Goal: Task Accomplishment & Management: Use online tool/utility

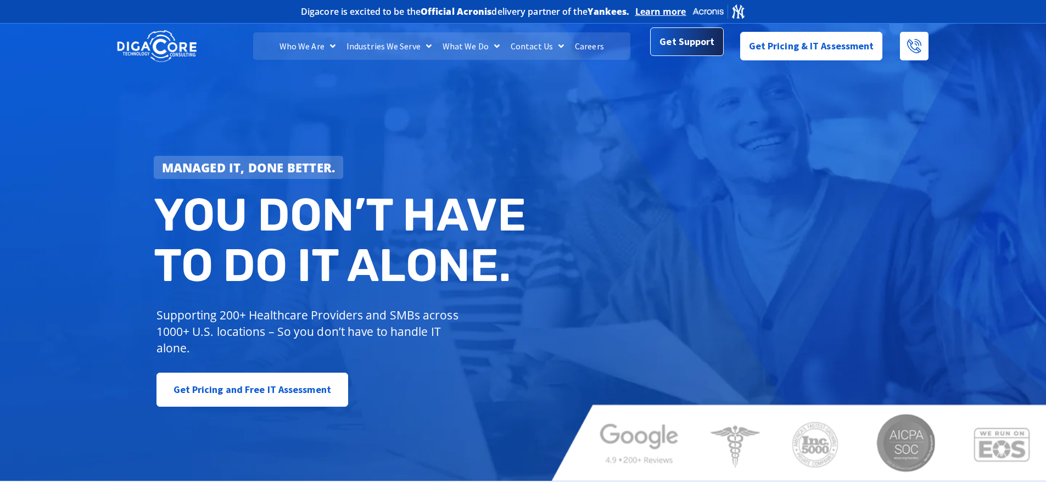
click at [667, 56] on link "Get Support" at bounding box center [686, 41] width 73 height 29
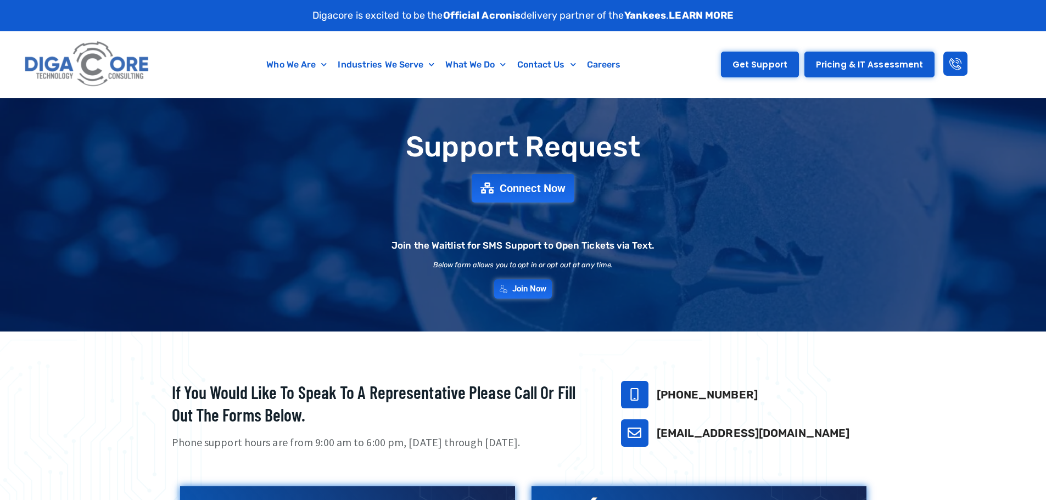
click at [772, 55] on link "Get Support" at bounding box center [760, 65] width 78 height 26
click at [950, 65] on icon at bounding box center [956, 64] width 12 height 12
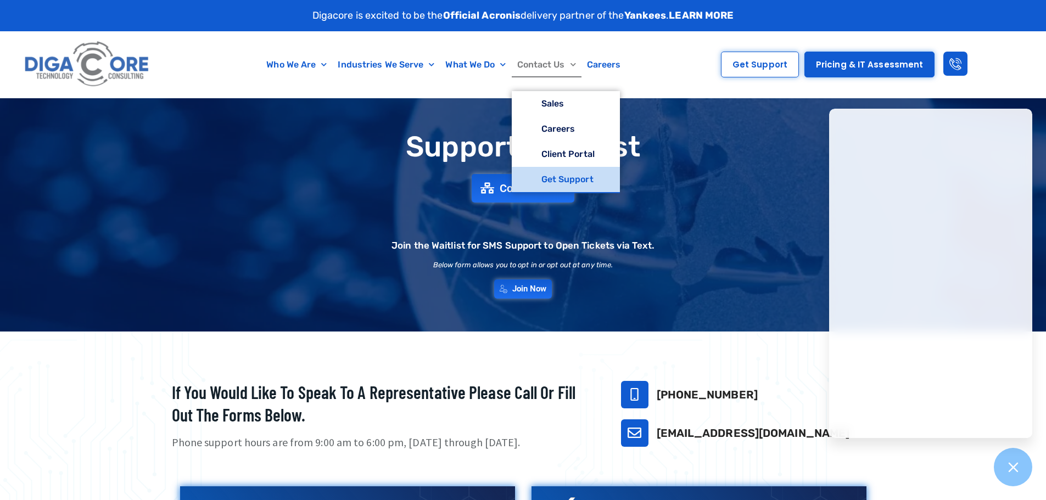
click at [577, 179] on link "Get Support" at bounding box center [566, 179] width 108 height 25
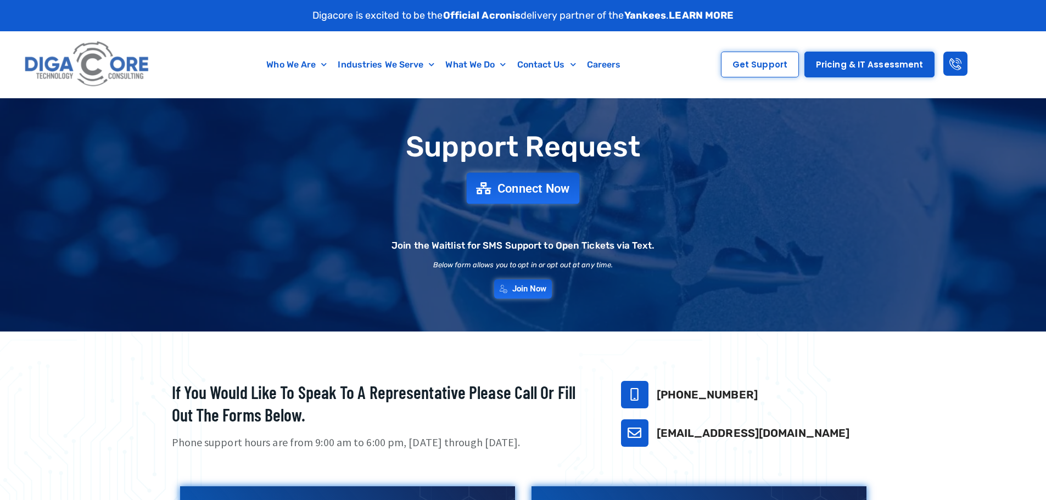
click at [545, 191] on span "Connect Now" at bounding box center [534, 188] width 73 height 12
